Goal: Task Accomplishment & Management: Use online tool/utility

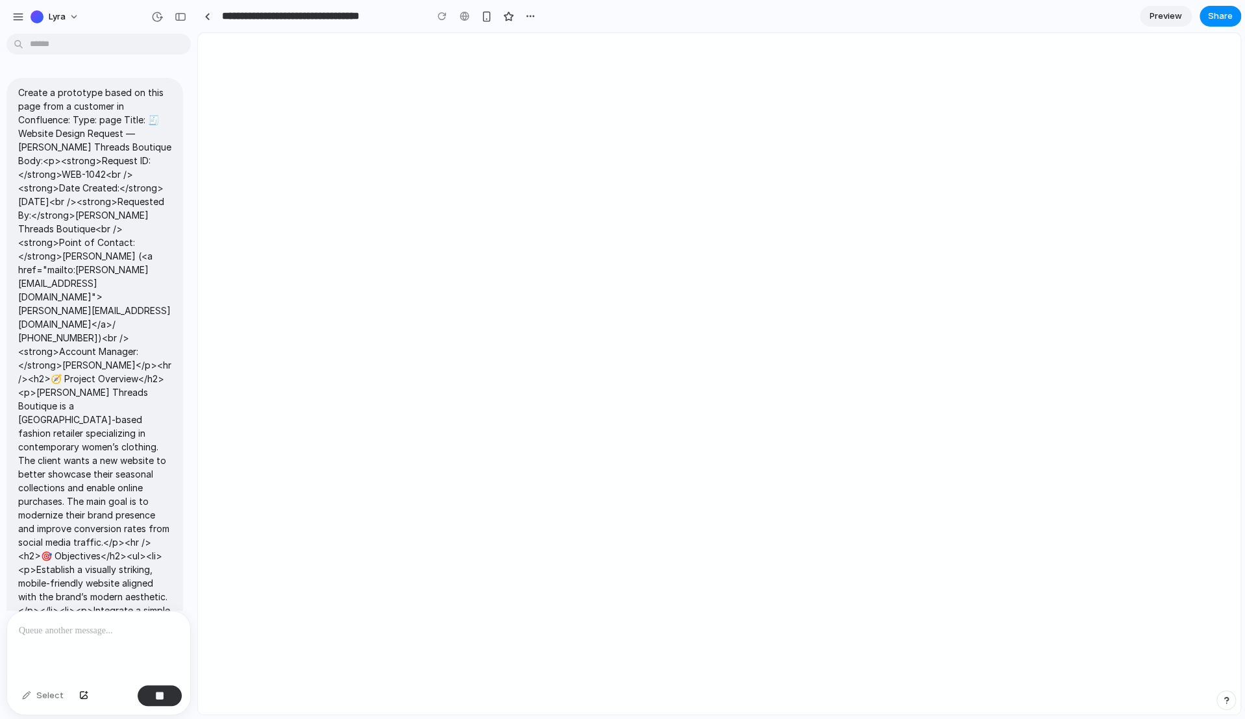
click at [292, 207] on div at bounding box center [719, 374] width 1043 height 682
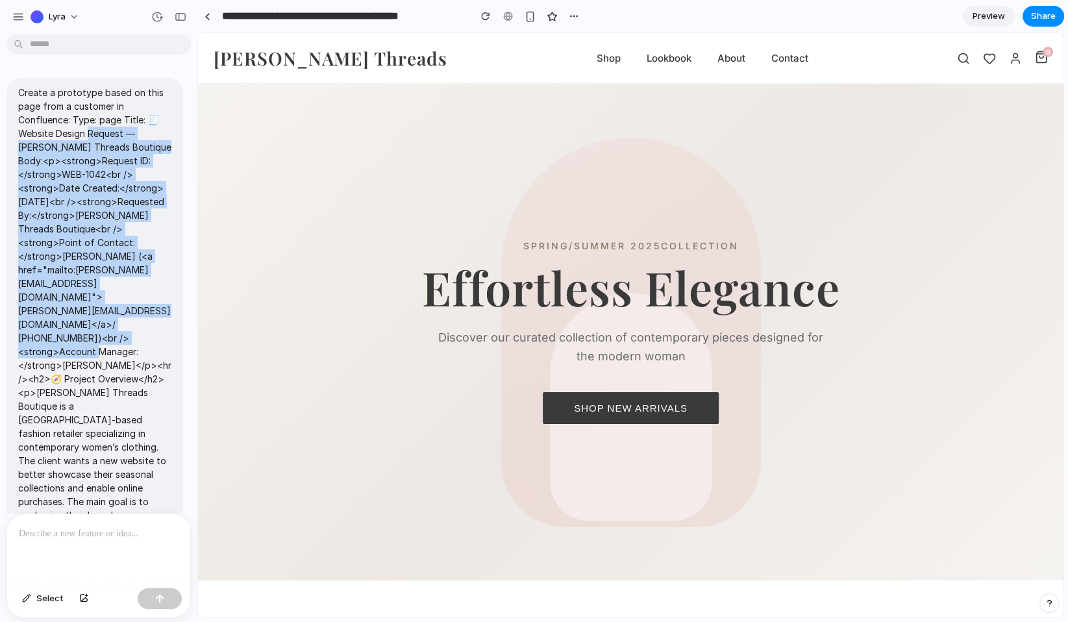
drag, startPoint x: 88, startPoint y: 136, endPoint x: 96, endPoint y: 315, distance: 178.7
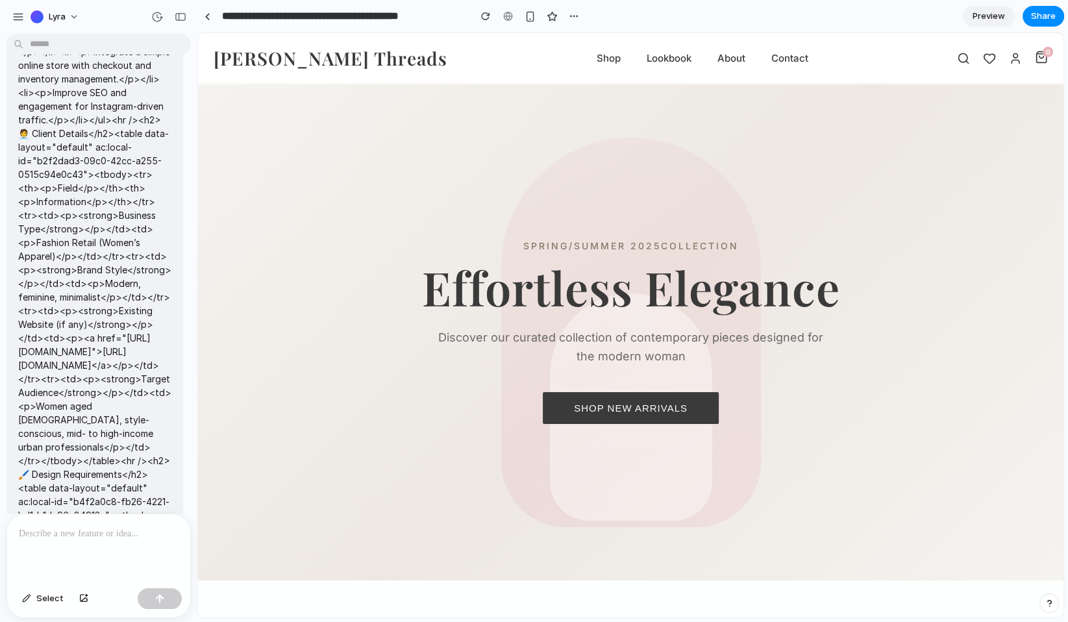
scroll to position [714, 0]
